Goal: Information Seeking & Learning: Learn about a topic

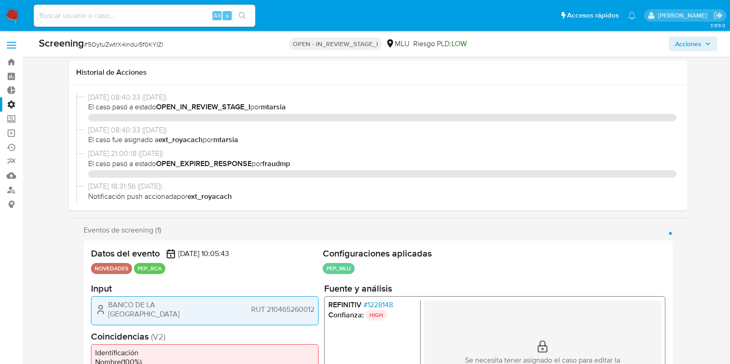
select select "10"
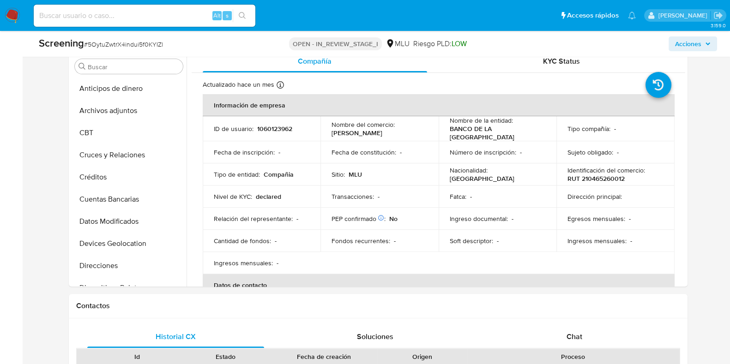
scroll to position [412, 0]
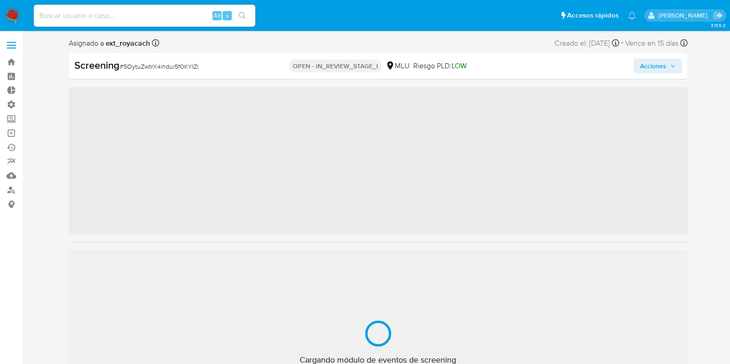
scroll to position [412, 0]
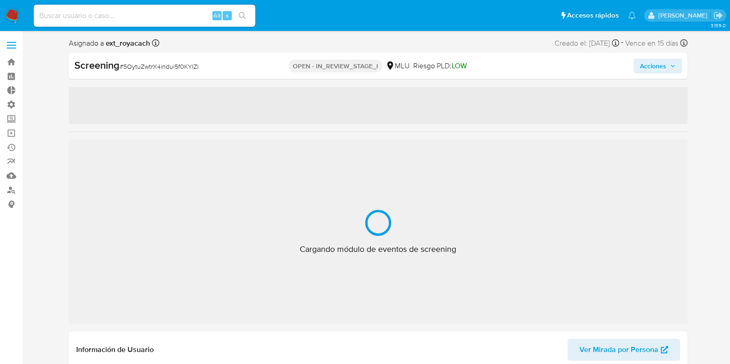
click at [12, 12] on img at bounding box center [13, 16] width 16 height 16
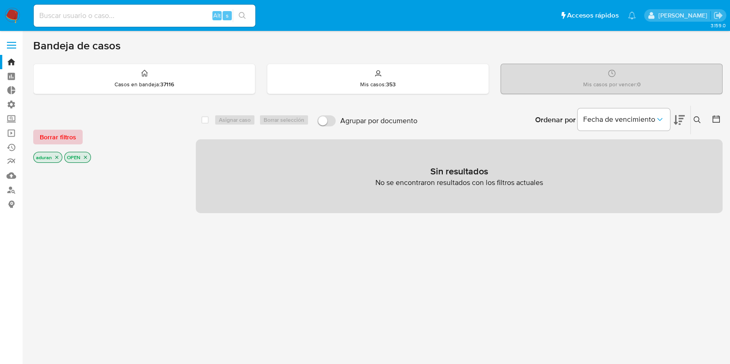
click at [72, 139] on span "Borrar filtros" at bounding box center [58, 137] width 36 height 13
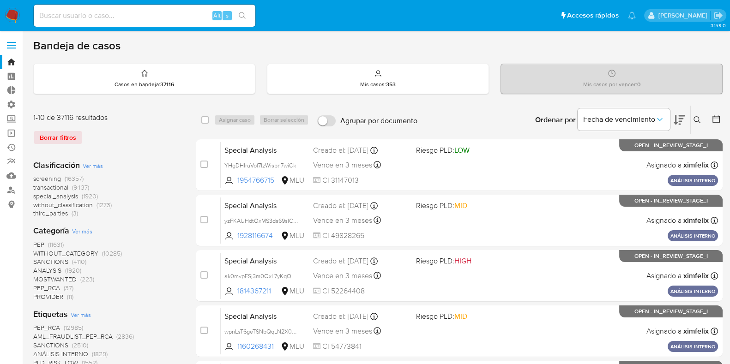
click at [59, 188] on span "transactional" at bounding box center [50, 187] width 35 height 9
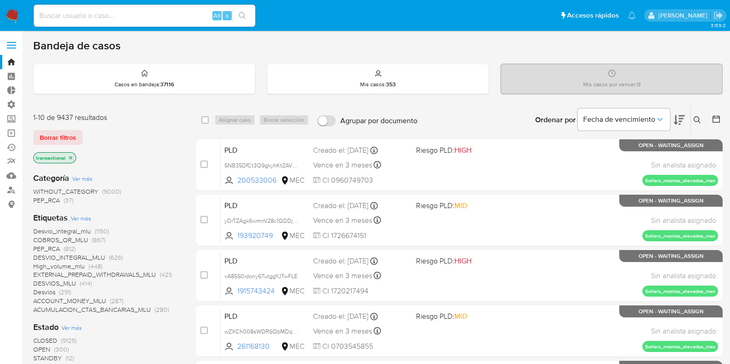
click at [70, 156] on icon "close-filter" at bounding box center [71, 158] width 6 height 6
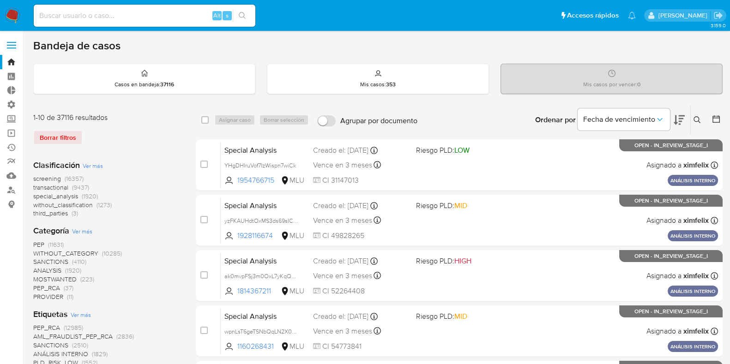
click at [90, 165] on span "Ver más" at bounding box center [93, 166] width 20 height 8
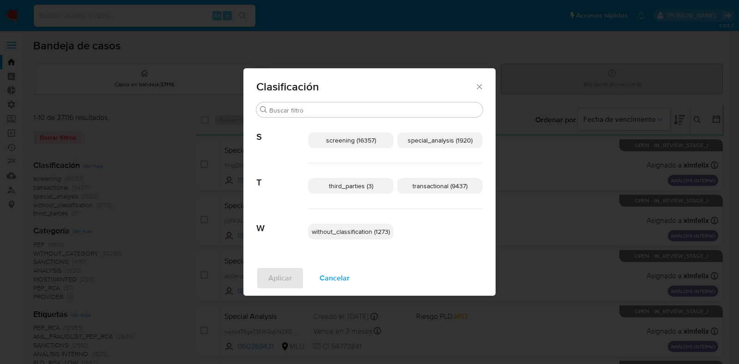
click at [429, 182] on span "transactional (9437)" at bounding box center [439, 185] width 55 height 9
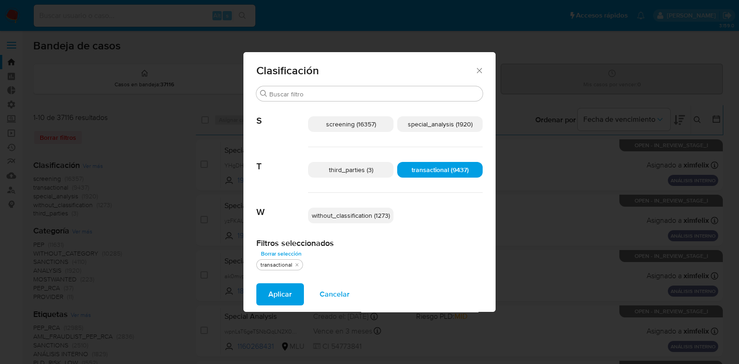
click at [432, 121] on span "special_analysis (1920)" at bounding box center [440, 124] width 65 height 9
click at [270, 301] on span "Aplicar" at bounding box center [280, 294] width 24 height 20
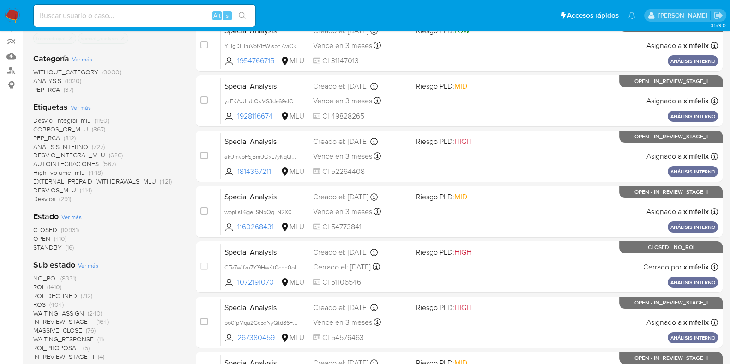
scroll to position [445, 0]
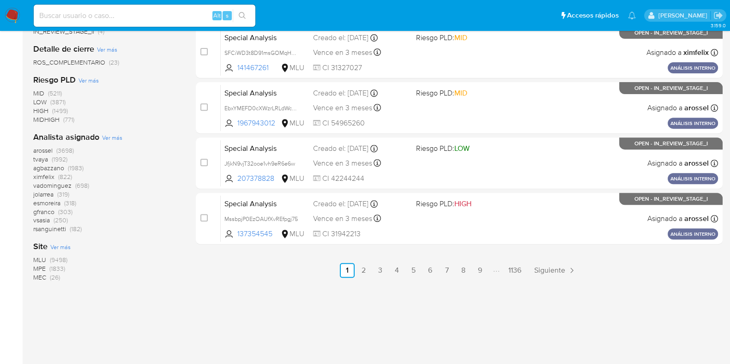
click at [34, 261] on span "MLU" at bounding box center [39, 259] width 13 height 9
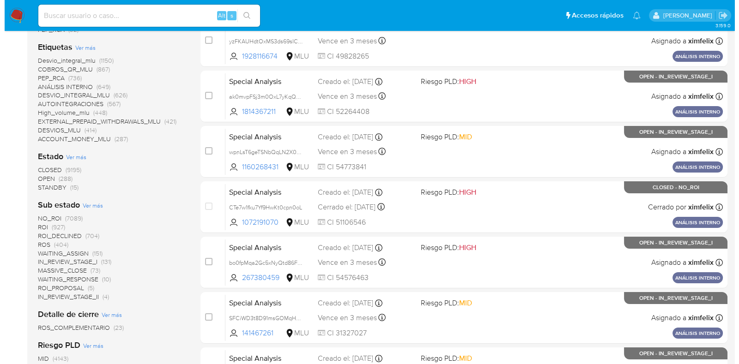
scroll to position [148, 0]
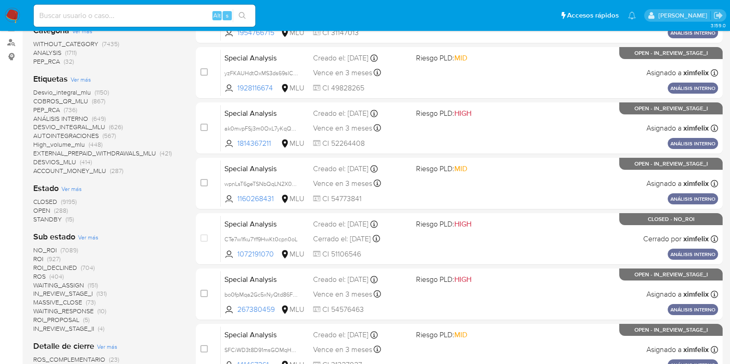
click at [73, 190] on span "Ver más" at bounding box center [71, 189] width 20 height 8
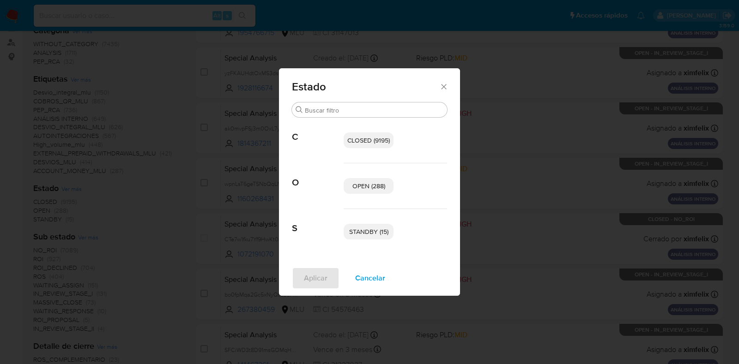
click at [385, 224] on p "STANDBY (15)" at bounding box center [368, 232] width 50 height 16
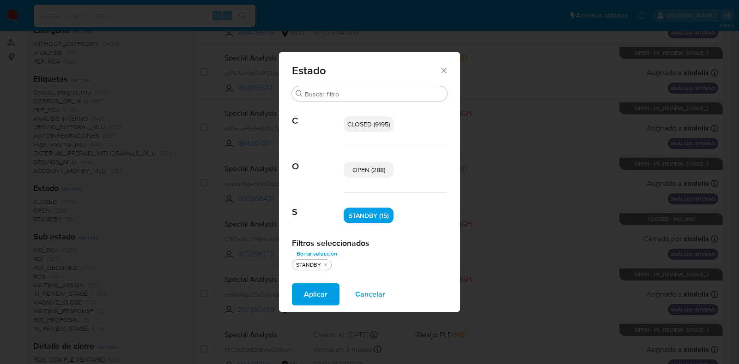
click at [372, 167] on span "OPEN (288)" at bounding box center [368, 169] width 33 height 9
click at [323, 297] on span "Aplicar" at bounding box center [316, 294] width 24 height 20
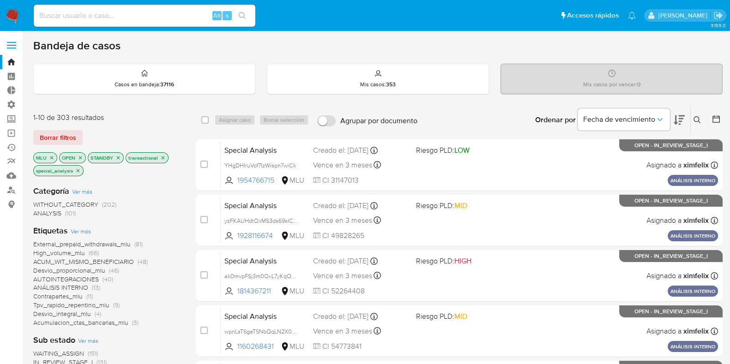
click at [684, 119] on icon at bounding box center [679, 119] width 11 height 11
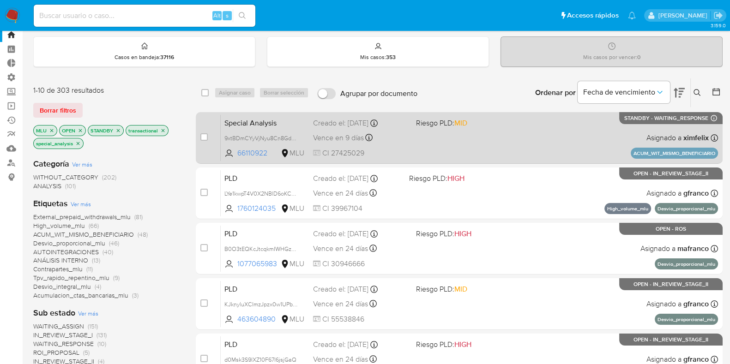
scroll to position [30, 0]
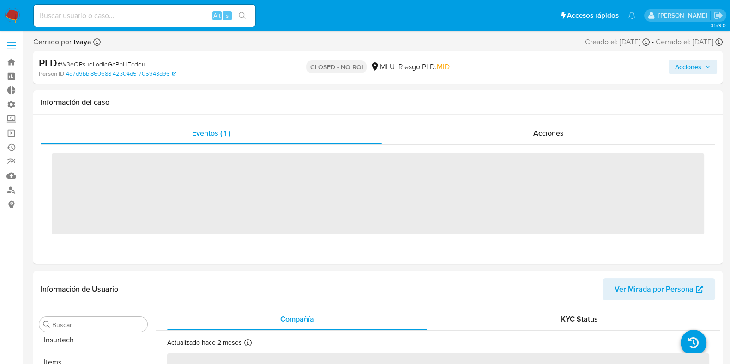
scroll to position [412, 0]
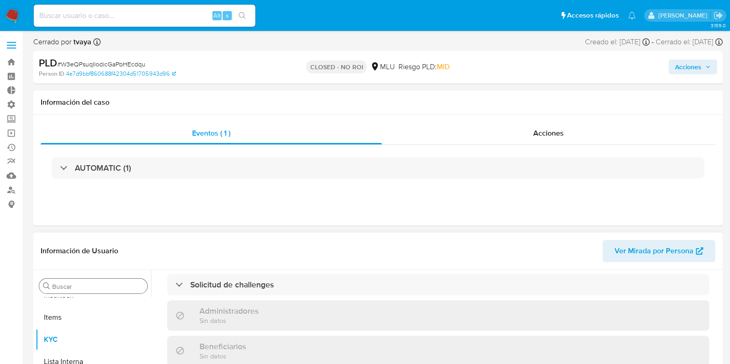
select select "10"
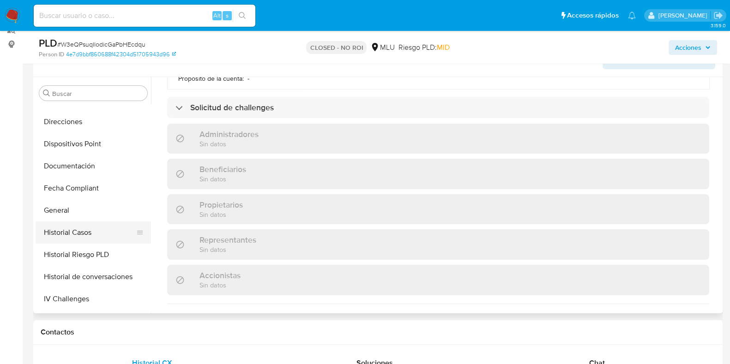
scroll to position [170, 0]
click at [83, 165] on button "Documentación" at bounding box center [90, 167] width 108 height 22
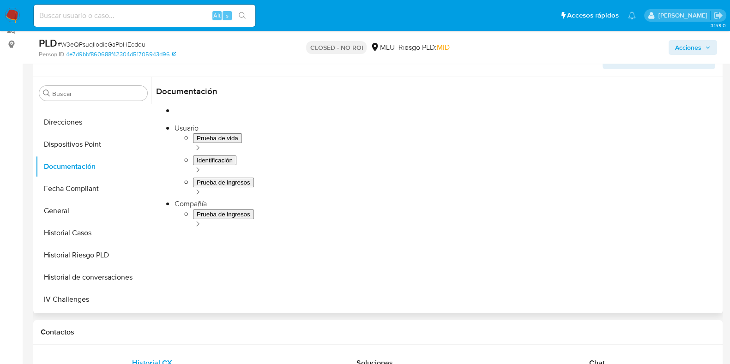
scroll to position [156, 0]
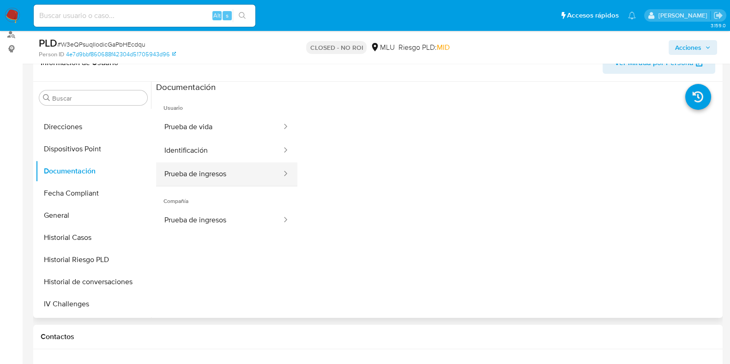
click at [205, 171] on button "Prueba de ingresos" at bounding box center [219, 175] width 127 height 24
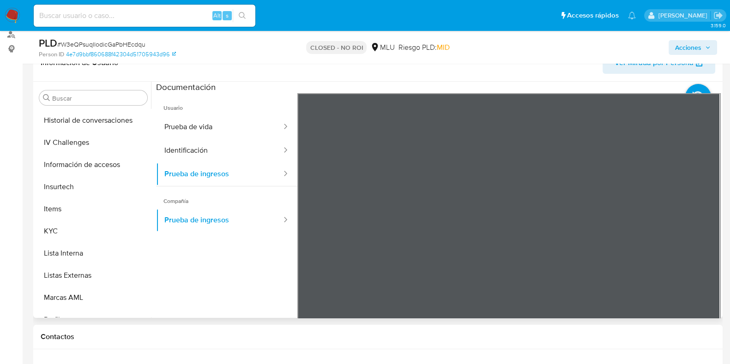
scroll to position [331, 0]
click at [67, 230] on button "KYC" at bounding box center [90, 232] width 108 height 22
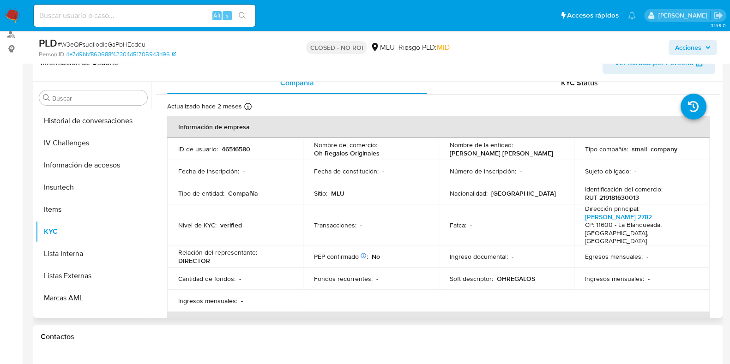
scroll to position [10, 0]
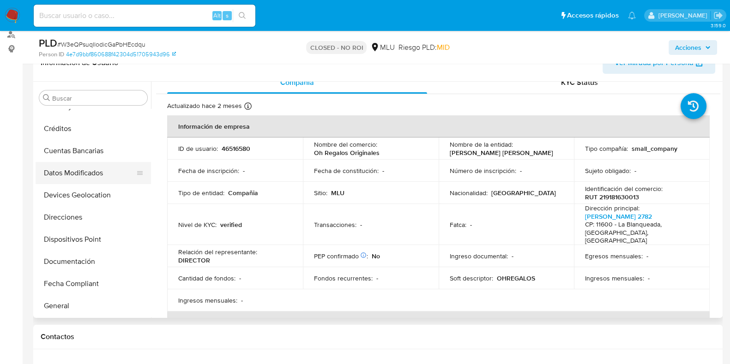
scroll to position [0, 0]
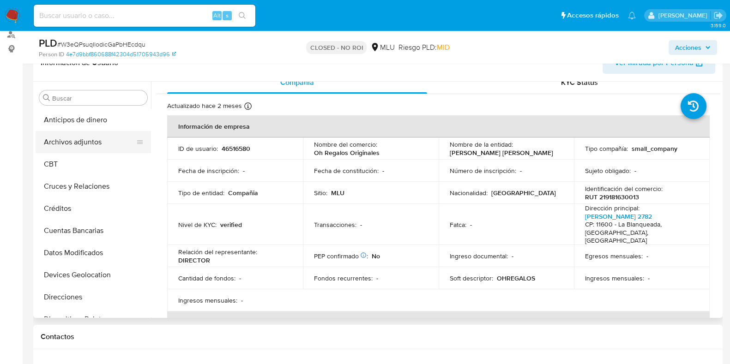
click at [92, 144] on button "Archivos adjuntos" at bounding box center [90, 142] width 108 height 22
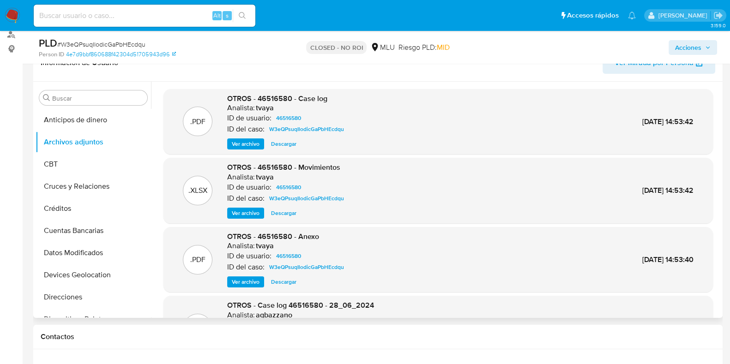
click at [247, 139] on span "Ver archivo" at bounding box center [246, 143] width 28 height 9
click at [254, 146] on span "Ver archivo" at bounding box center [246, 143] width 28 height 9
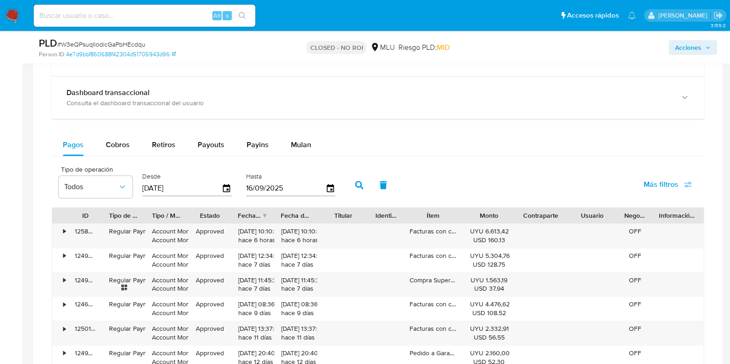
scroll to position [682, 0]
click at [115, 150] on div "Cobros" at bounding box center [118, 146] width 24 height 22
select select "10"
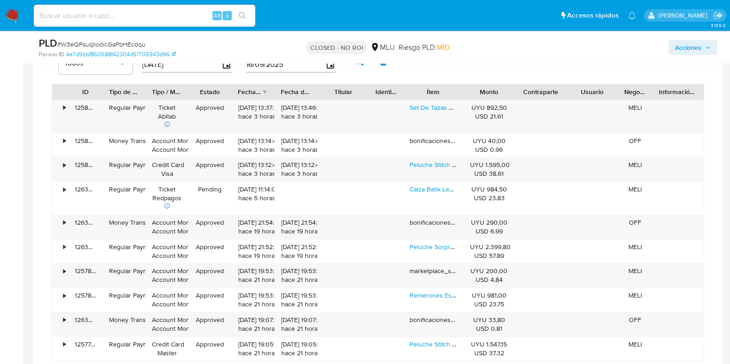
scroll to position [807, 0]
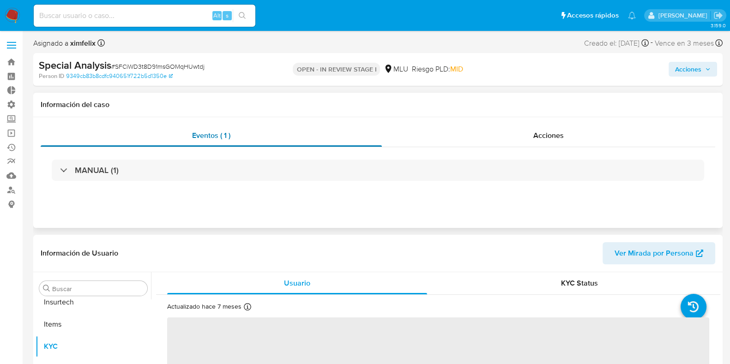
scroll to position [412, 0]
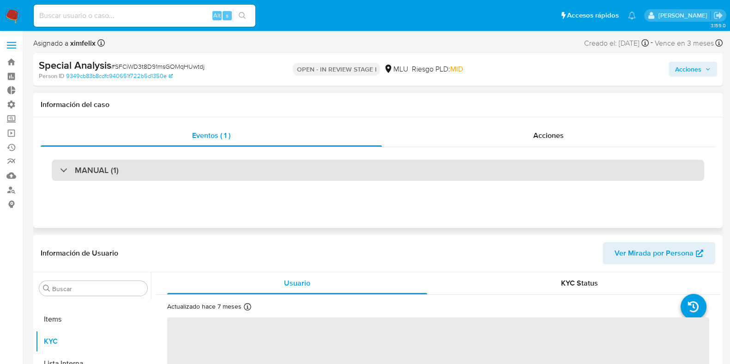
select select "10"
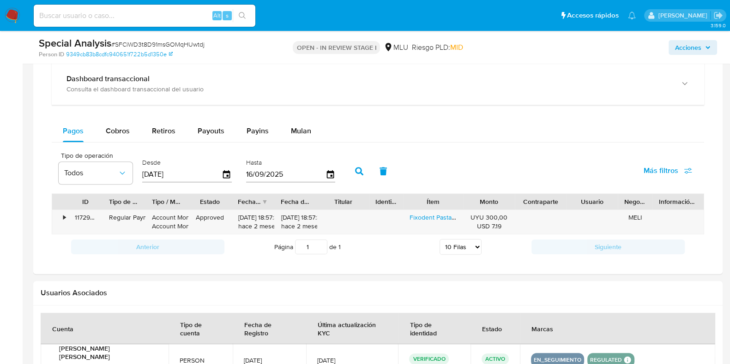
scroll to position [700, 0]
click at [116, 128] on span "Cobros" at bounding box center [118, 129] width 24 height 11
select select "10"
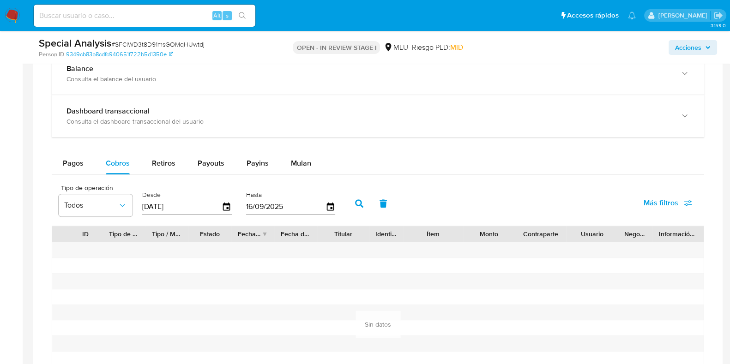
scroll to position [665, 0]
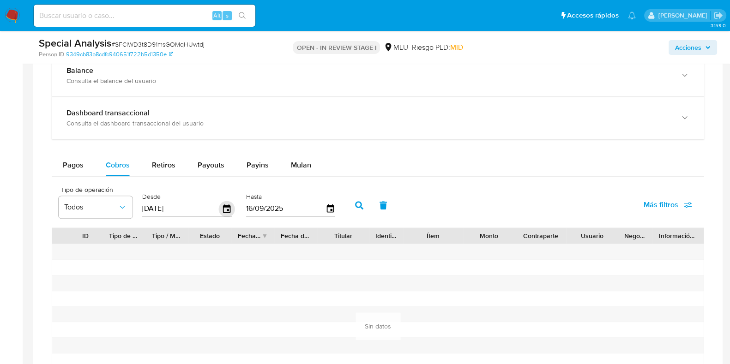
click at [224, 207] on icon "button" at bounding box center [227, 209] width 16 height 16
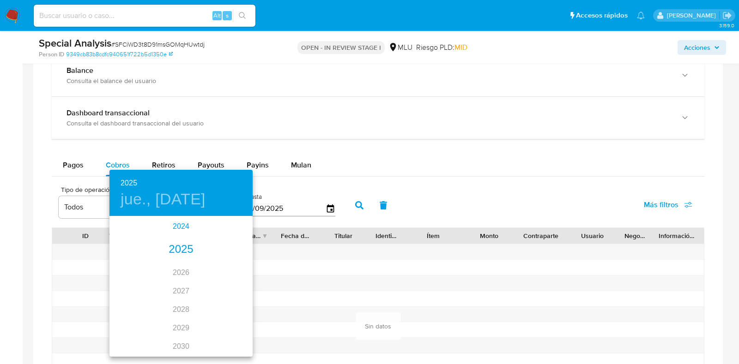
click at [180, 228] on div "2024" at bounding box center [180, 226] width 143 height 18
click at [224, 306] on div "sep." at bounding box center [229, 304] width 48 height 35
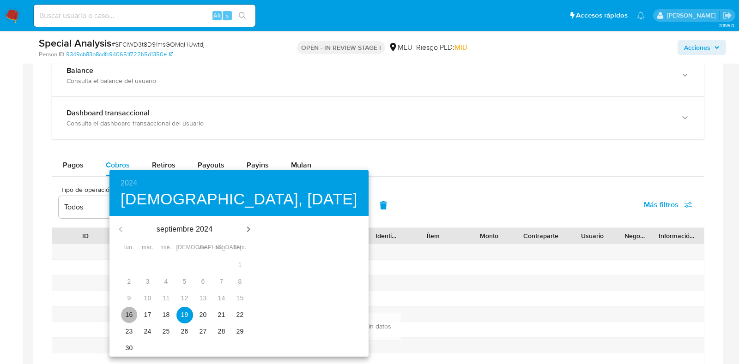
click at [125, 308] on button "16" at bounding box center [129, 315] width 17 height 17
type input "16/09/2024"
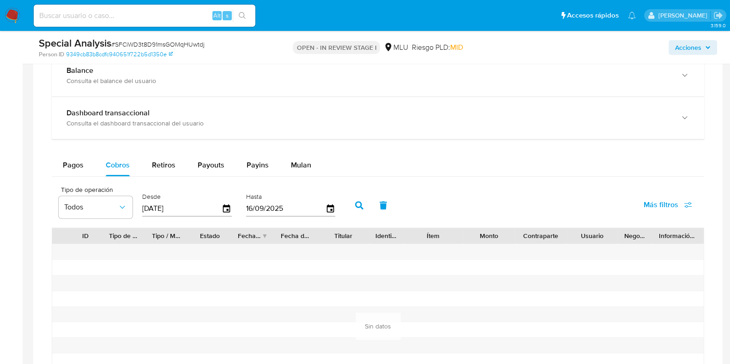
click at [350, 205] on button "button" at bounding box center [359, 205] width 24 height 22
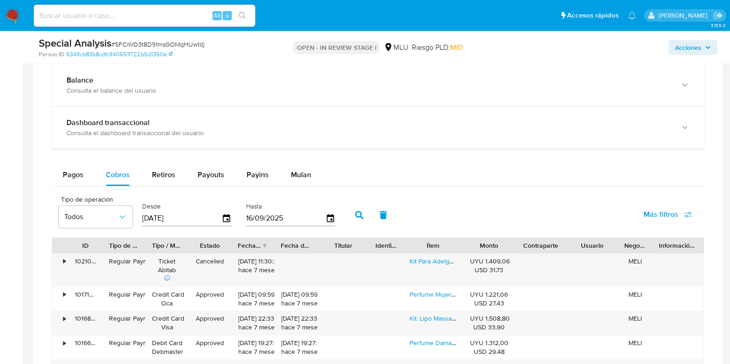
scroll to position [656, 0]
click at [11, 355] on aside "Bandeja Tablero Tablero Externo Administración Reglas Roles Usuarios Equipos Co…" at bounding box center [11, 65] width 23 height 1443
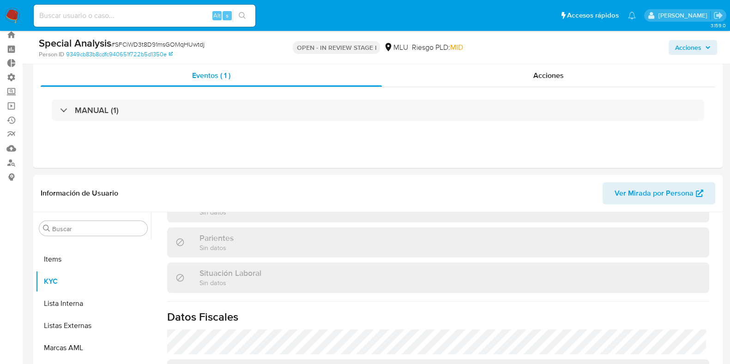
scroll to position [439, 0]
click at [673, 191] on span "Ver Mirada por Persona" at bounding box center [653, 193] width 79 height 22
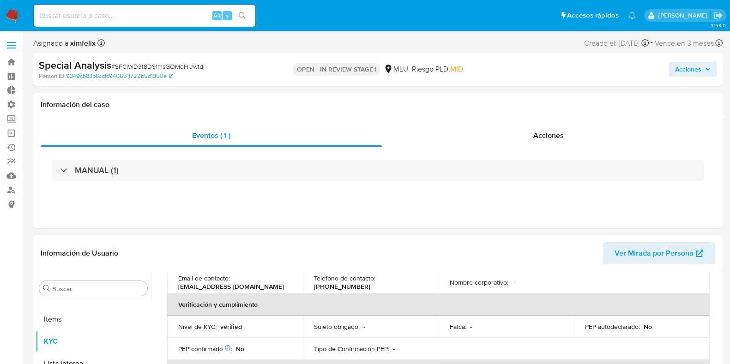
scroll to position [0, 0]
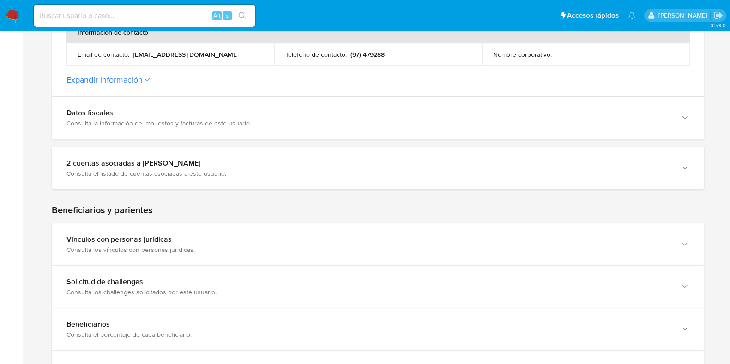
scroll to position [353, 0]
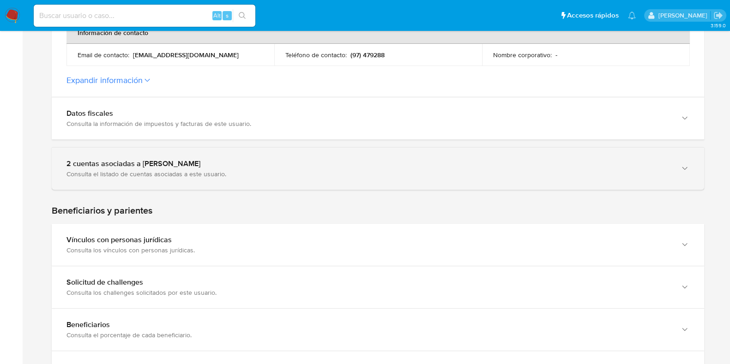
click at [223, 162] on div "2 cuentas asociadas a [PERSON_NAME]" at bounding box center [368, 163] width 604 height 9
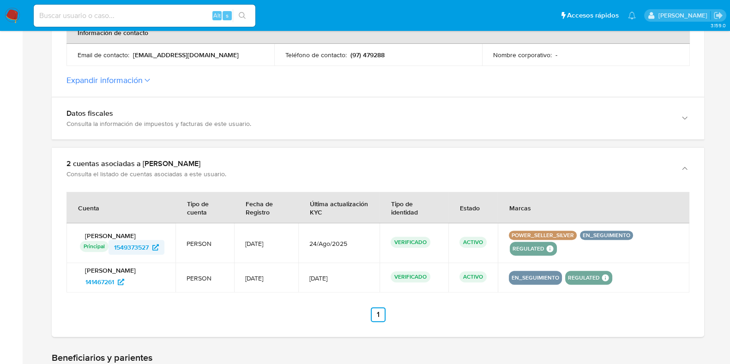
click at [127, 247] on span "1549373527" at bounding box center [131, 247] width 35 height 15
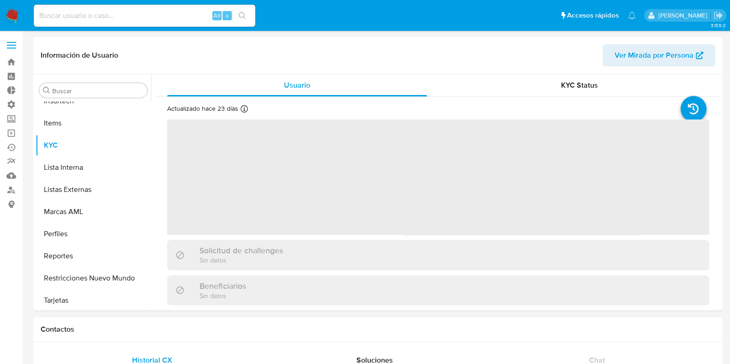
scroll to position [412, 0]
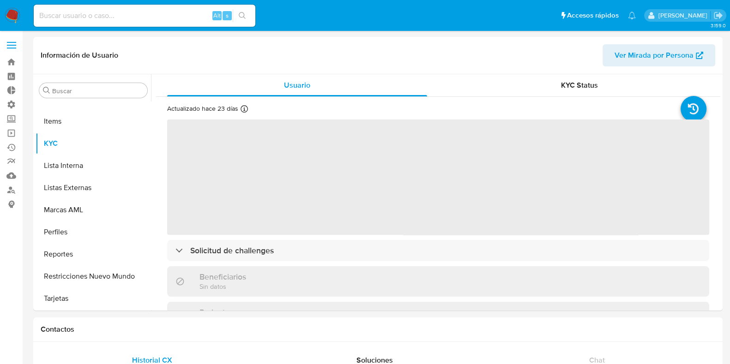
select select "10"
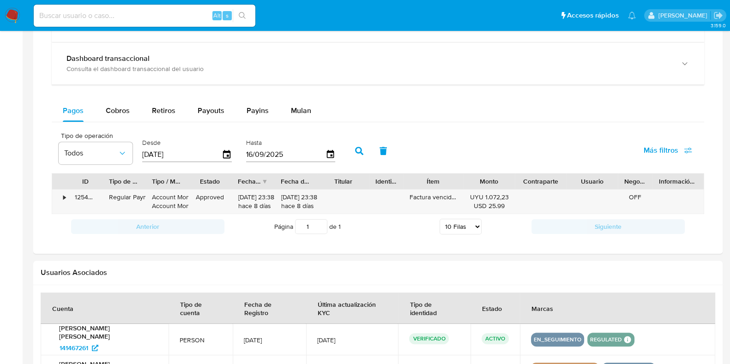
scroll to position [555, 0]
click at [109, 108] on span "Cobros" at bounding box center [118, 109] width 24 height 11
select select "10"
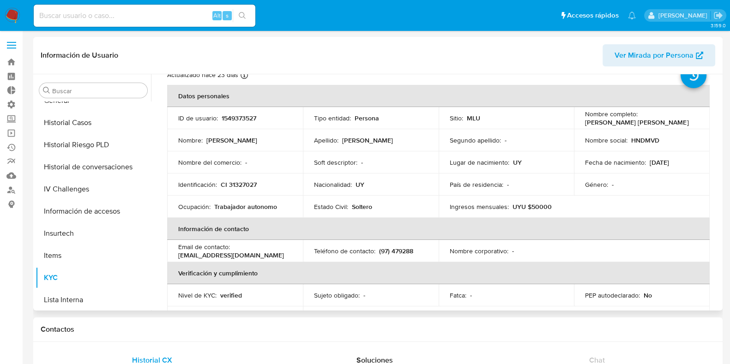
scroll to position [215, 0]
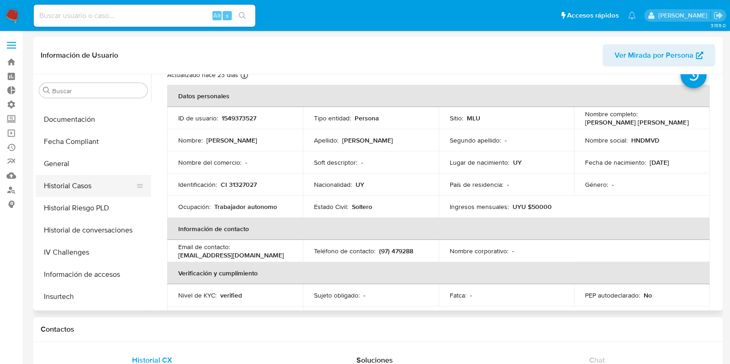
click at [81, 191] on button "Historial Casos" at bounding box center [90, 186] width 108 height 22
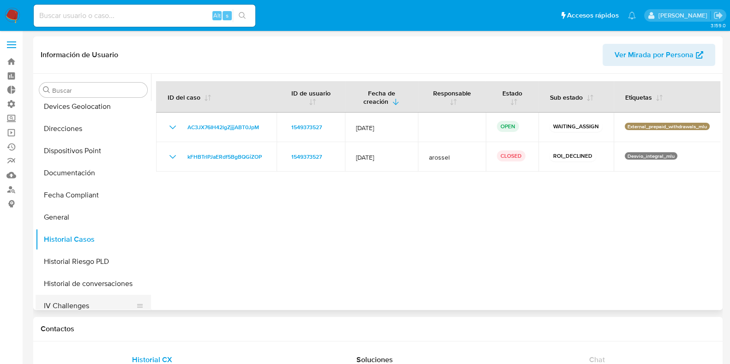
scroll to position [161, 0]
click at [75, 217] on button "General" at bounding box center [90, 217] width 108 height 22
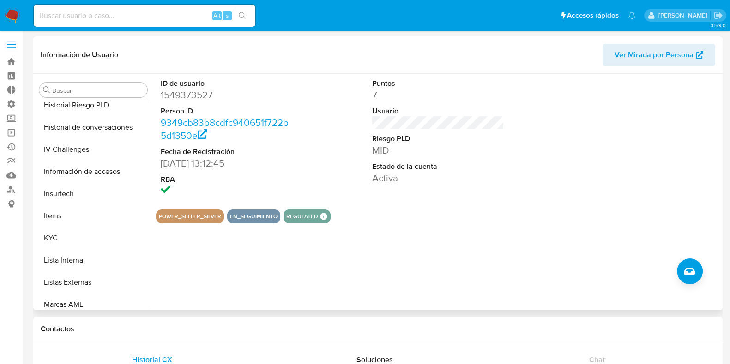
scroll to position [318, 0]
click at [70, 242] on button "KYC" at bounding box center [90, 238] width 108 height 22
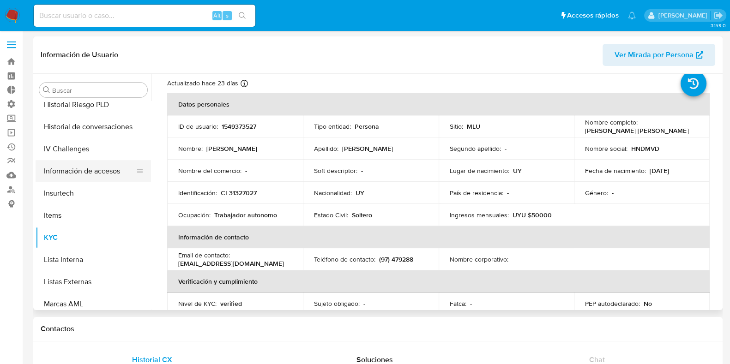
scroll to position [247, 0]
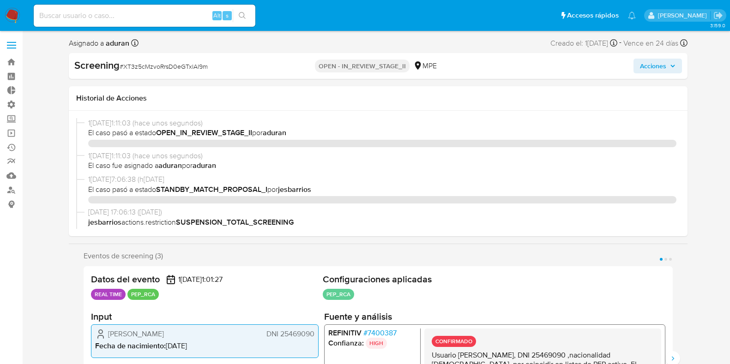
select select "10"
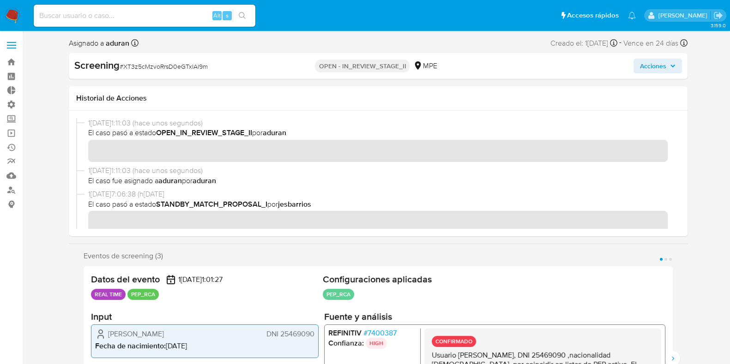
scroll to position [390, 0]
